Goal: Information Seeking & Learning: Learn about a topic

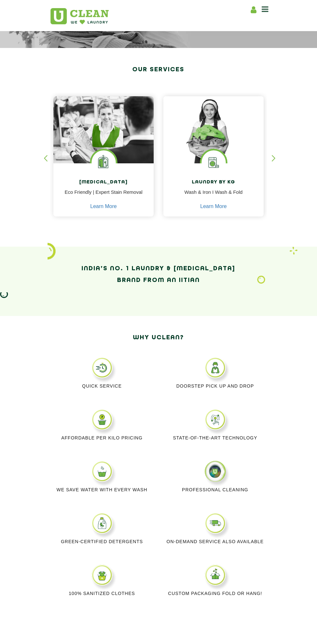
scroll to position [89, 0]
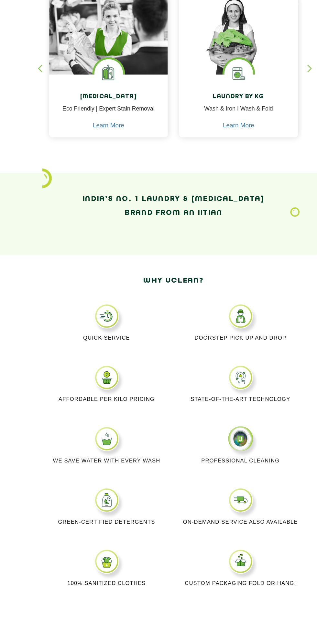
click at [97, 382] on div "Quick Service" at bounding box center [101, 383] width 113 height 52
click at [90, 403] on div "Quick Service" at bounding box center [101, 383] width 113 height 52
click at [122, 369] on div "Quick Service" at bounding box center [101, 383] width 113 height 52
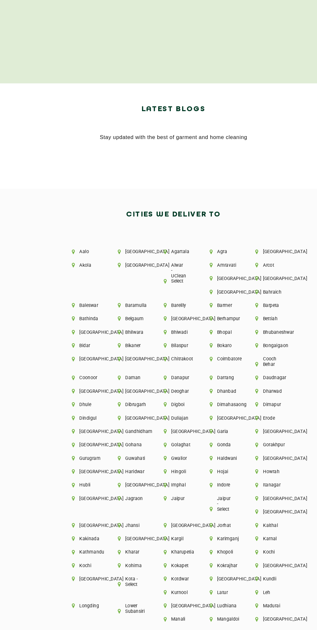
scroll to position [1146, 0]
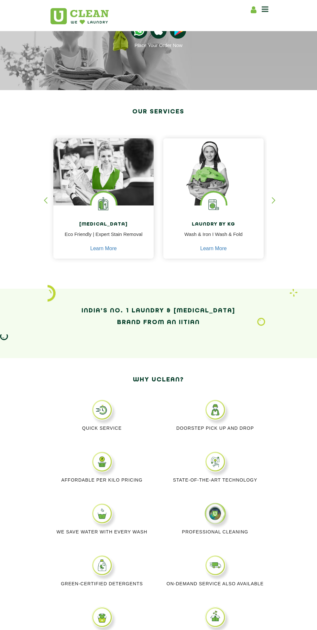
scroll to position [46, 0]
click at [71, 205] on img at bounding box center [103, 179] width 100 height 81
click at [94, 247] on link "Learn More" at bounding box center [103, 249] width 27 height 6
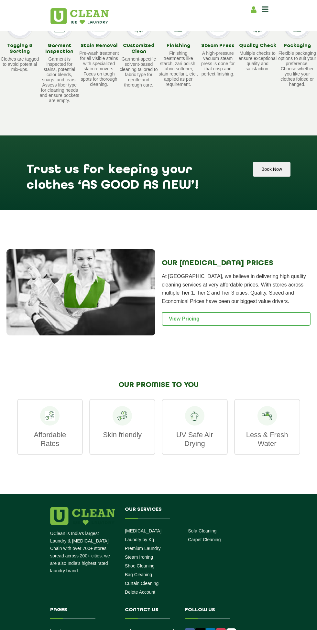
scroll to position [557, 0]
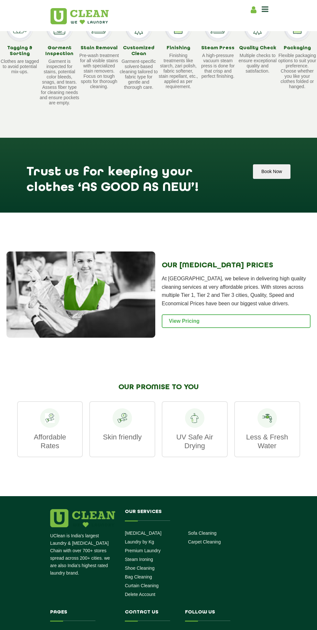
click at [270, 328] on link "View Pricing" at bounding box center [236, 321] width 149 height 14
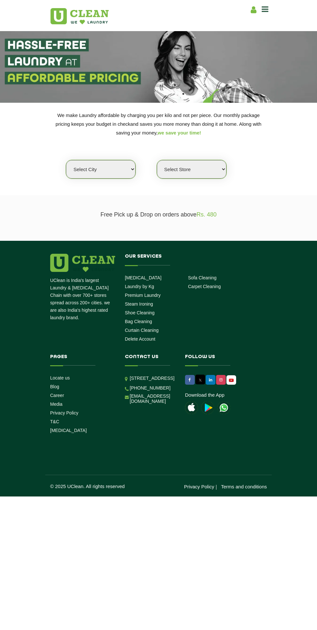
click at [109, 190] on section "We make Laundry affordable by charging you per kilo and not per piece. Our mont…" at bounding box center [158, 149] width 317 height 92
click at [117, 176] on select "Select city [GEOGRAPHIC_DATA] [GEOGRAPHIC_DATA] [GEOGRAPHIC_DATA] [GEOGRAPHIC_D…" at bounding box center [101, 169] width 70 height 18
select select "138"
click at [66, 160] on select "Select city Aalo Abu Dhabi Agartala Agra Ahmedabad Akola Aligarh Alwar - UClean…" at bounding box center [101, 169] width 70 height 18
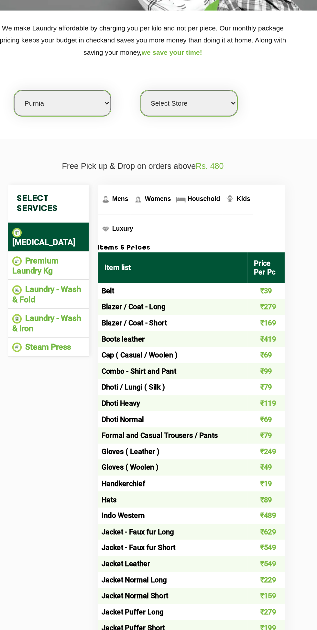
click at [187, 161] on select "Select Store UClean Khiru Chowk Bhatta Baza" at bounding box center [192, 169] width 70 height 18
select select "401"
click at [157, 160] on select "Select Store UClean Khiru Chowk Bhatta Baza" at bounding box center [192, 169] width 70 height 18
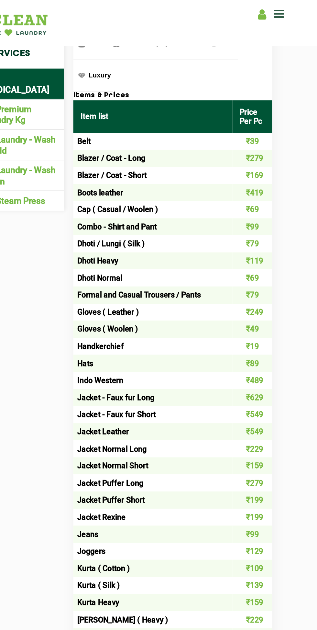
scroll to position [73, 0]
